Goal: Task Accomplishment & Management: Use online tool/utility

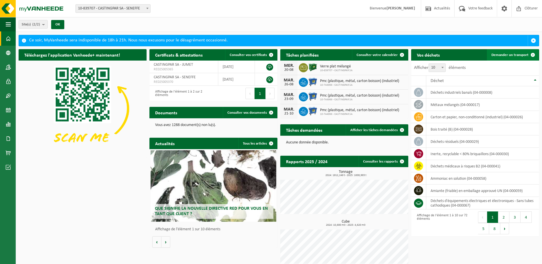
click at [508, 54] on span "Demander un transport" at bounding box center [509, 55] width 37 height 4
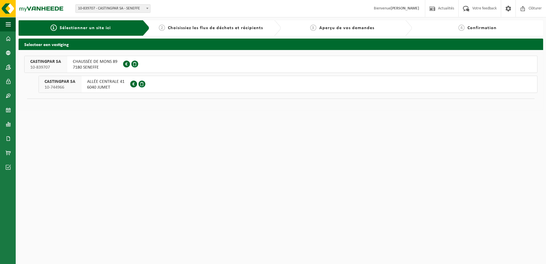
click at [96, 68] on span "7180 SENEFFE" at bounding box center [95, 68] width 45 height 6
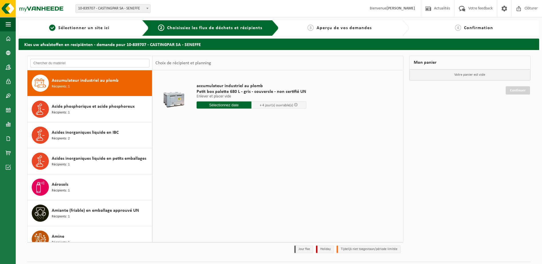
click at [99, 62] on input "text" at bounding box center [89, 63] width 119 height 9
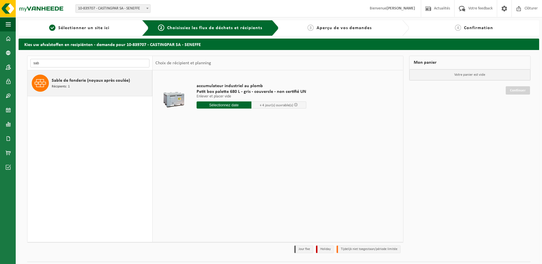
type input "sab"
click at [98, 74] on div "Sable de fonderie (noyaux après coulée) Récipients: 1" at bounding box center [89, 83] width 125 height 26
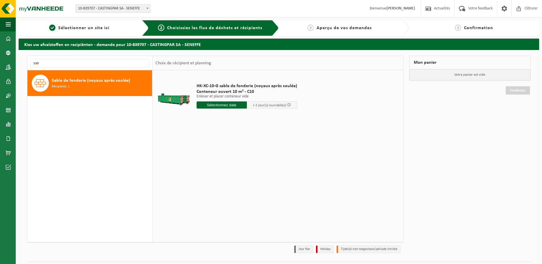
click at [231, 105] on input "text" at bounding box center [222, 104] width 50 height 7
click at [233, 166] on div "21" at bounding box center [232, 164] width 10 height 9
type input "à partir de 2025-08-21"
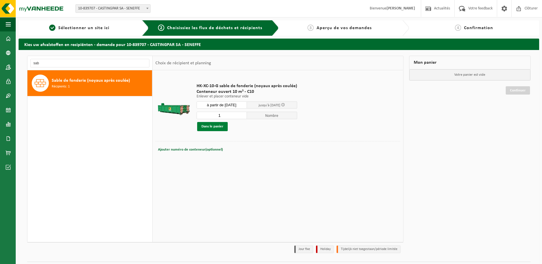
click at [209, 124] on button "Dans le panier" at bounding box center [212, 126] width 31 height 9
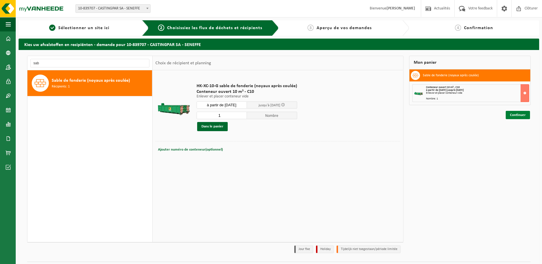
click at [515, 115] on link "Continuer" at bounding box center [518, 115] width 24 height 8
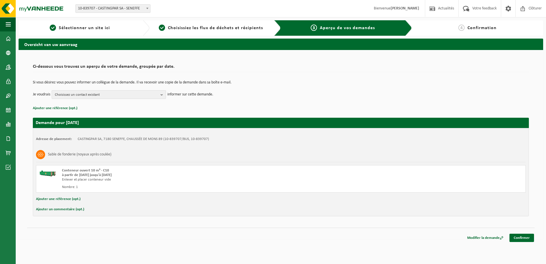
click at [83, 91] on span "Choisissez un contact existant" at bounding box center [106, 95] width 103 height 9
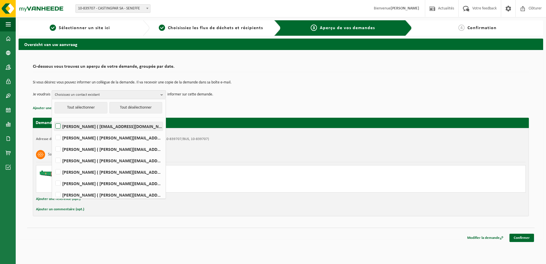
click at [82, 126] on label "MARIO Anzalla ( magasin@castingpar.com )" at bounding box center [108, 126] width 109 height 9
click at [53, 119] on input "MARIO Anzalla ( magasin@castingpar.com )" at bounding box center [53, 119] width 0 height 0
checkbox input "true"
click at [245, 99] on td "Je voudrais MARIO Anzalla Tout sélectionner Tout désélectionner MARIO Anzalla (…" at bounding box center [281, 94] width 496 height 9
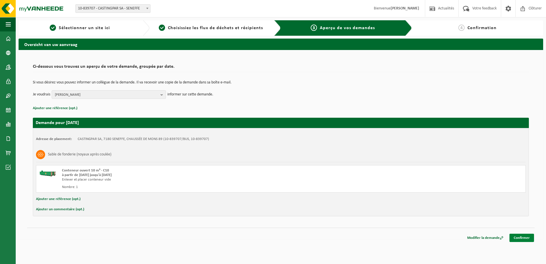
click at [522, 239] on link "Confirmer" at bounding box center [522, 238] width 25 height 8
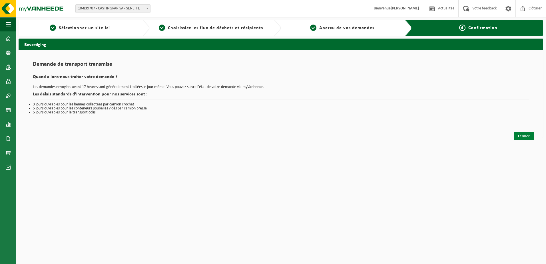
click at [519, 136] on link "Fermer" at bounding box center [524, 136] width 20 height 8
